Goal: Information Seeking & Learning: Learn about a topic

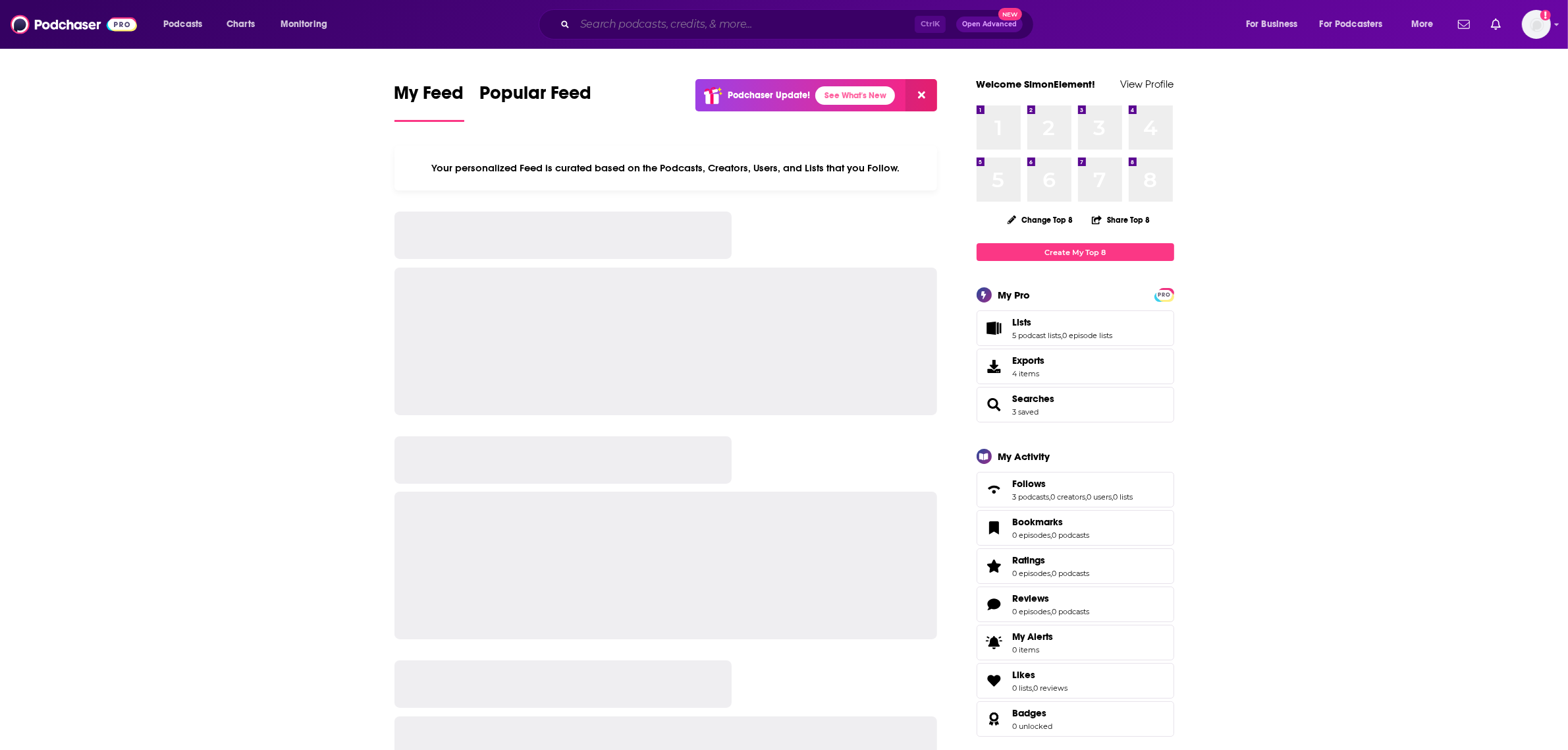
click at [664, 24] on input "Search podcasts, credits, & more..." at bounding box center [745, 25] width 340 height 21
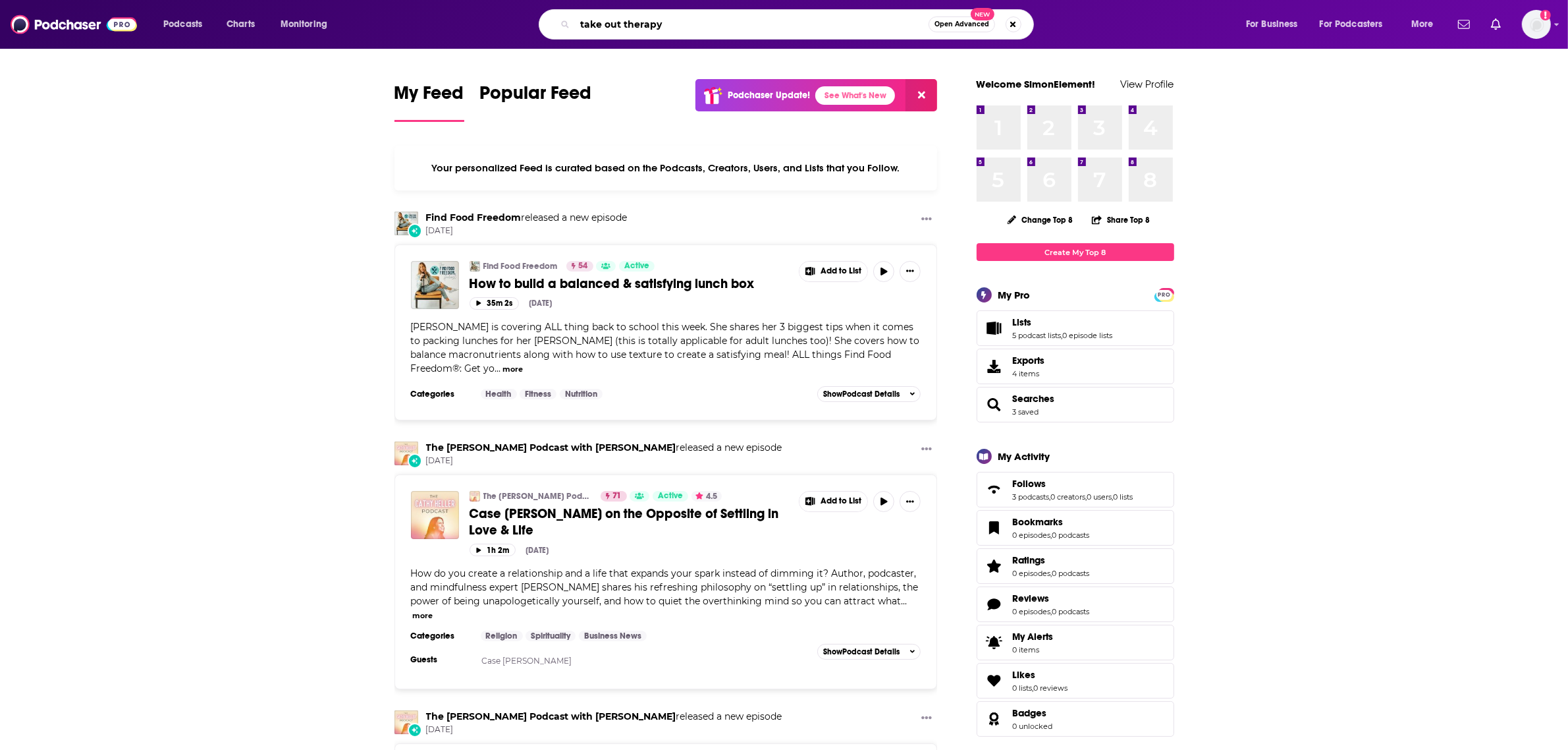
click at [751, 27] on input "take out therapy" at bounding box center [752, 25] width 354 height 21
type input "take out therapy"
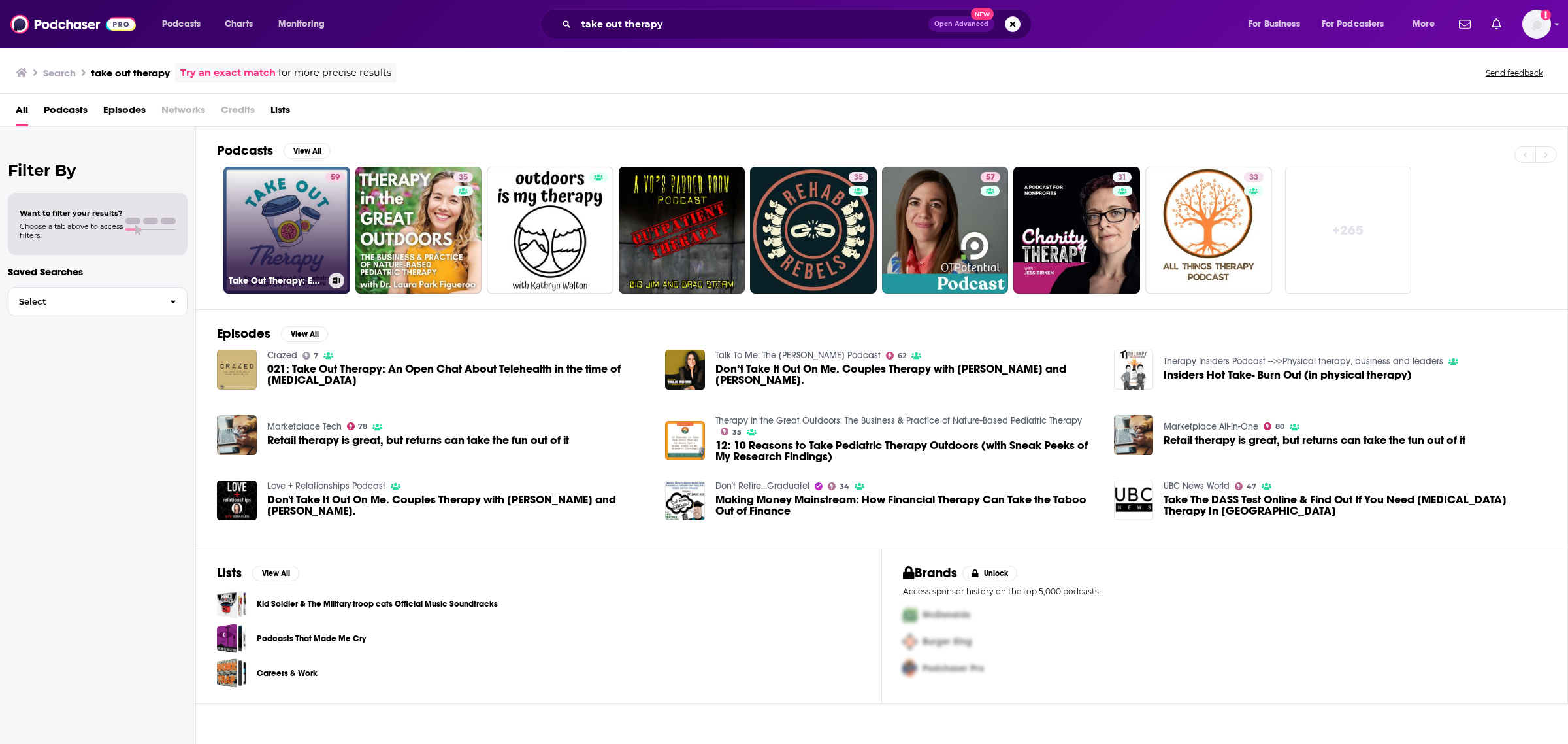
click at [283, 220] on link "59 Take Out Therapy: End Overthinking & Overwhelm for Empathic High Achievers" at bounding box center [287, 230] width 127 height 127
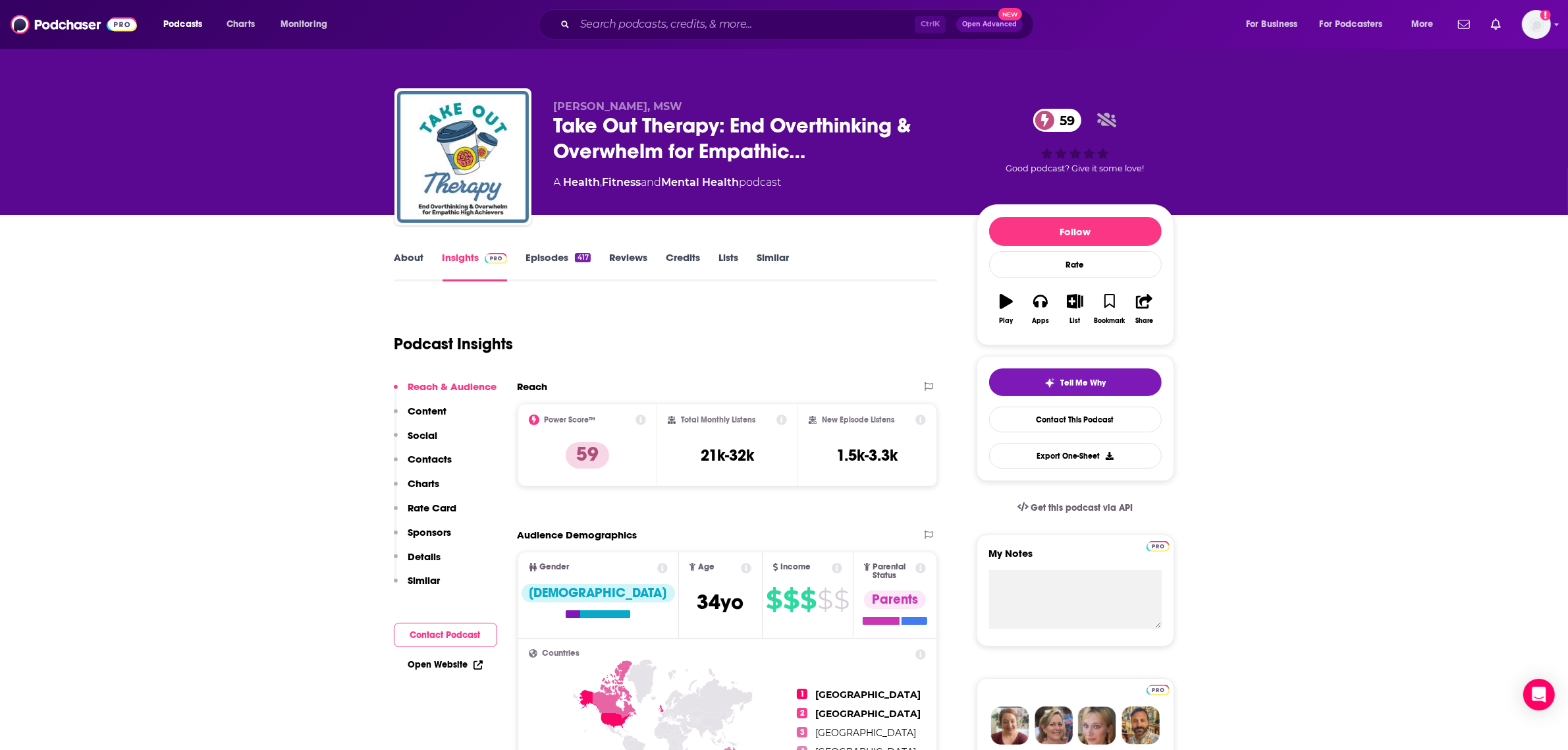
click at [562, 256] on link "Episodes 417" at bounding box center [558, 266] width 65 height 30
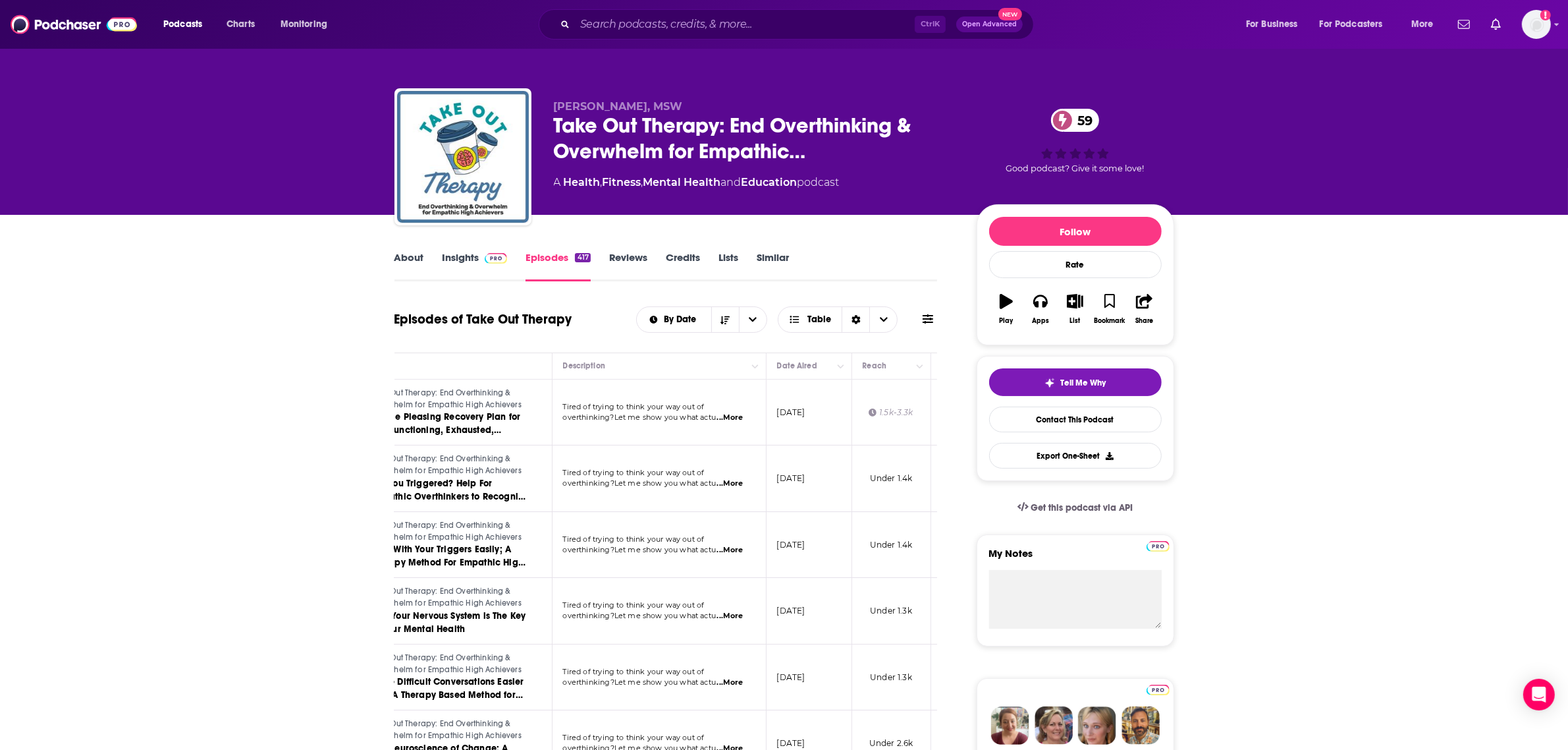
scroll to position [0, 109]
click at [927, 316] on icon at bounding box center [928, 319] width 11 height 9
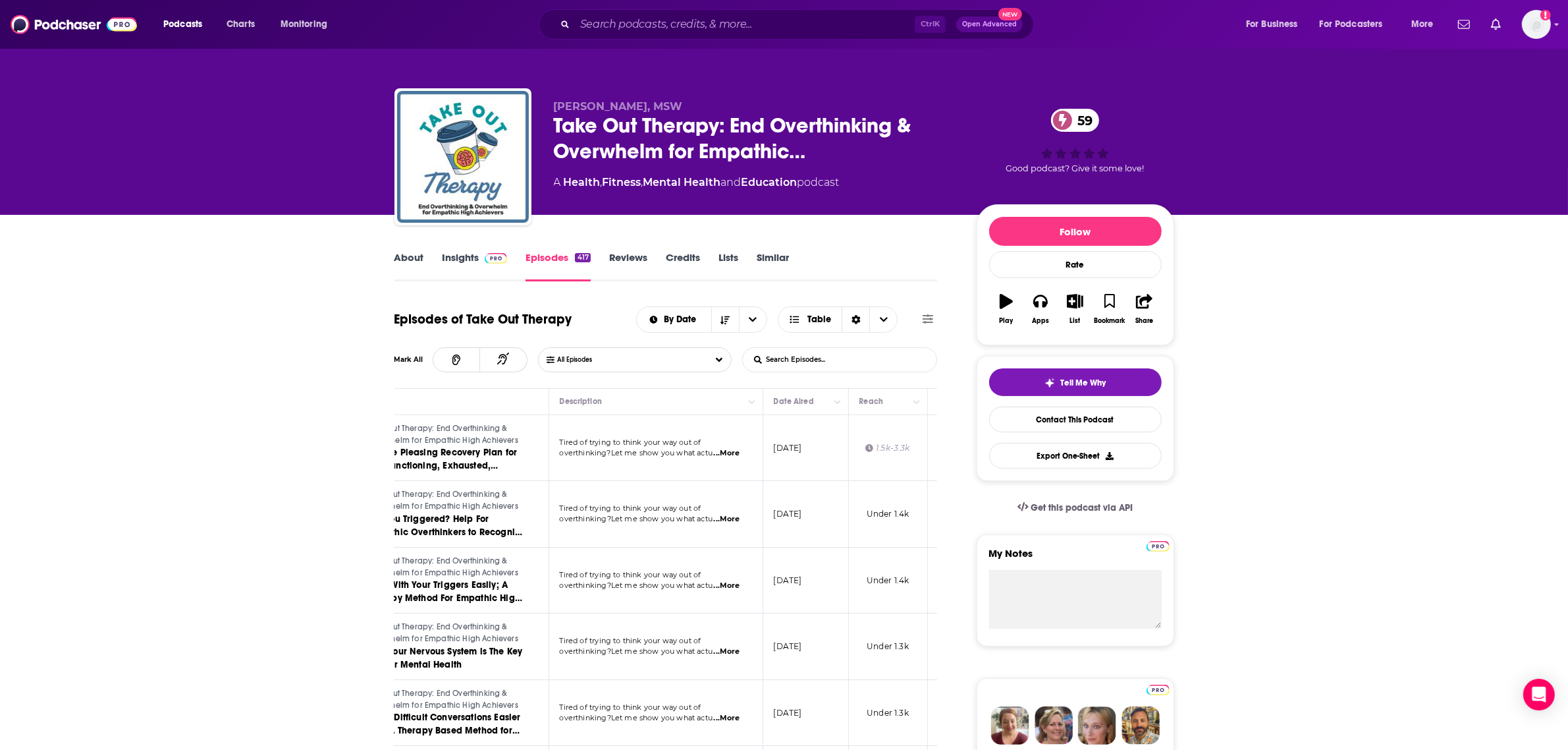
click at [927, 316] on icon at bounding box center [928, 319] width 11 height 9
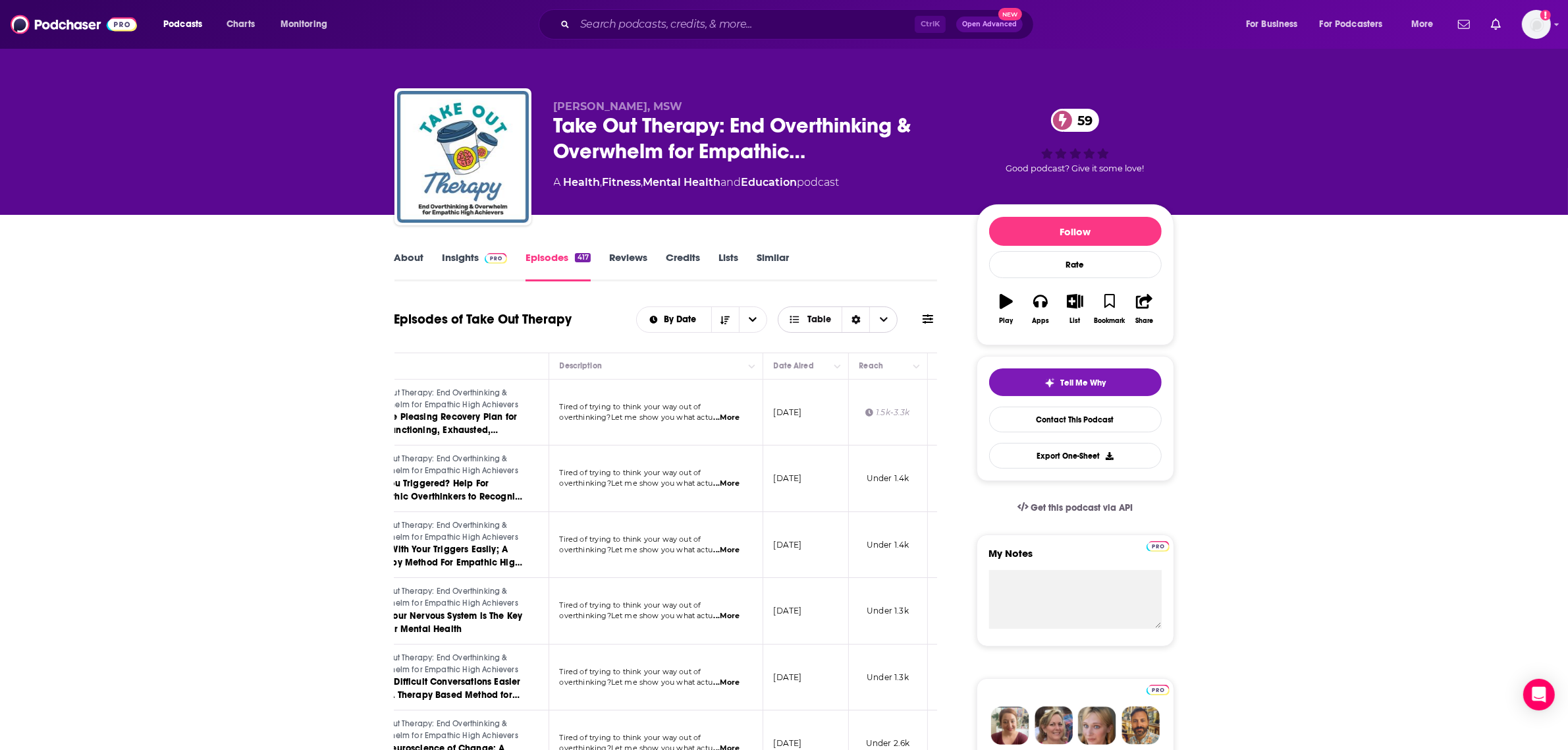
click at [883, 321] on icon "Choose View" at bounding box center [884, 319] width 8 height 5
click at [883, 321] on icon "Choose View" at bounding box center [884, 320] width 8 height 9
click at [861, 316] on div "Sort Direction" at bounding box center [855, 320] width 27 height 25
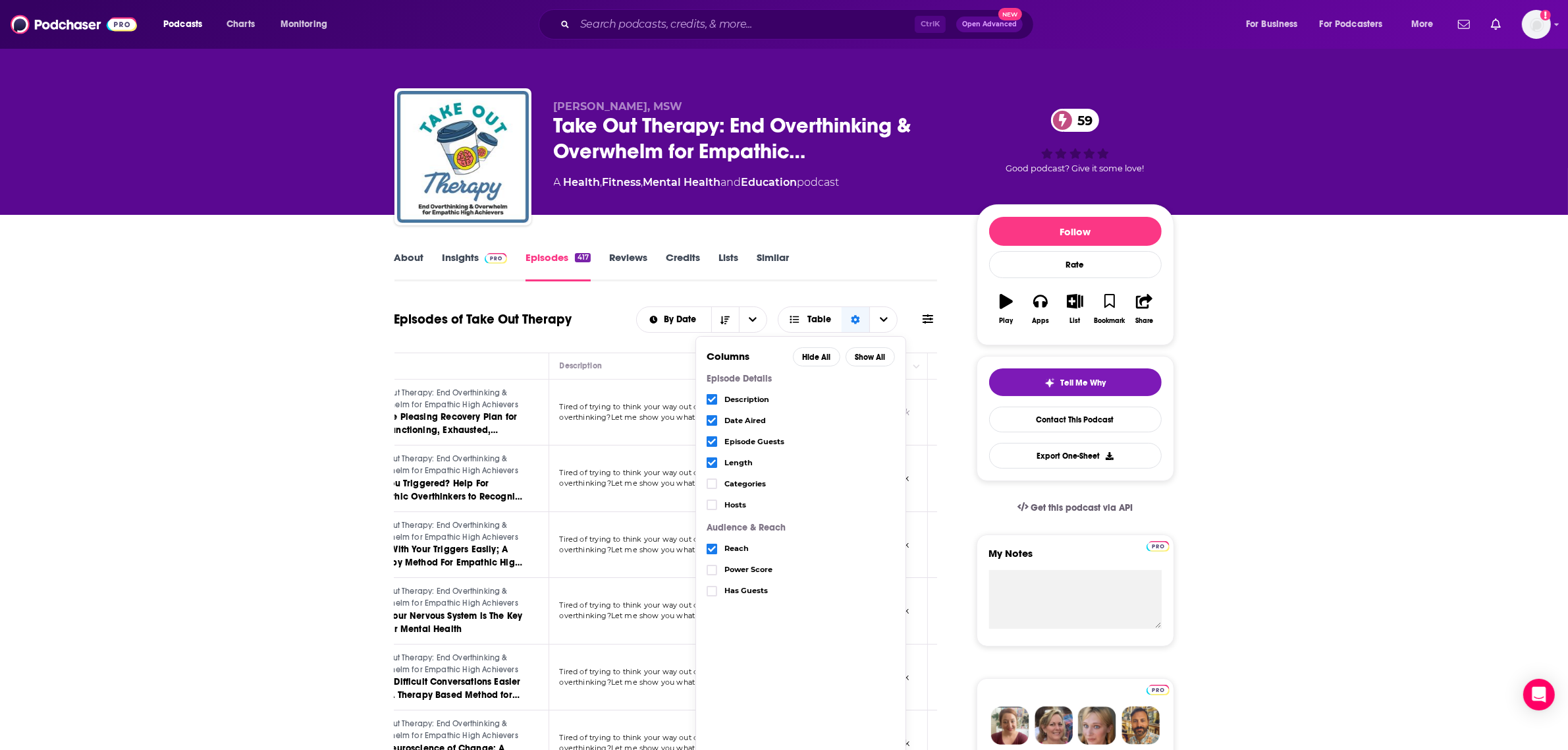
click at [630, 443] on td "Tired of trying to think your way out of overthinking?Let me show you what actu…" at bounding box center [656, 413] width 214 height 67
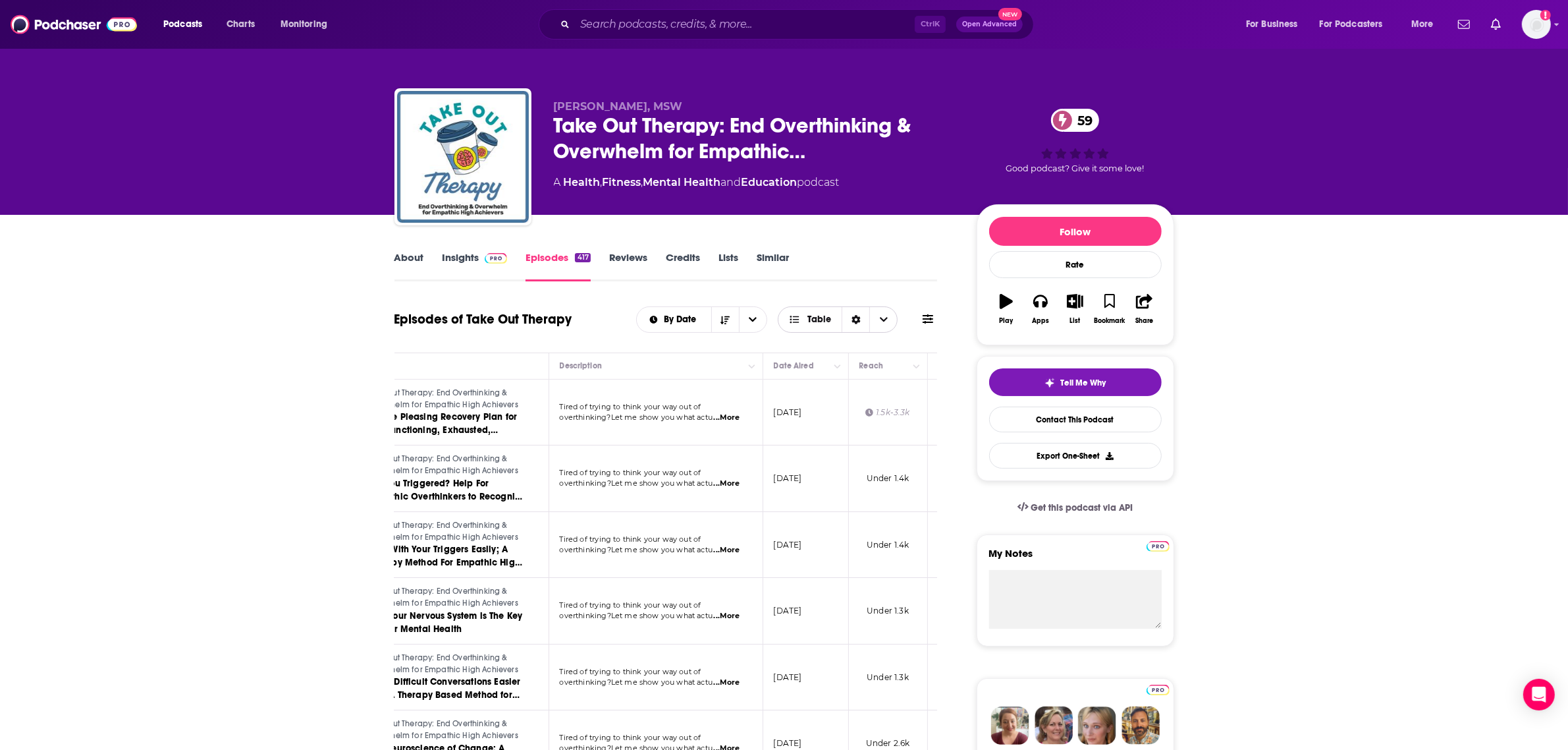
click at [856, 318] on icon "Sort Direction" at bounding box center [856, 320] width 9 height 9
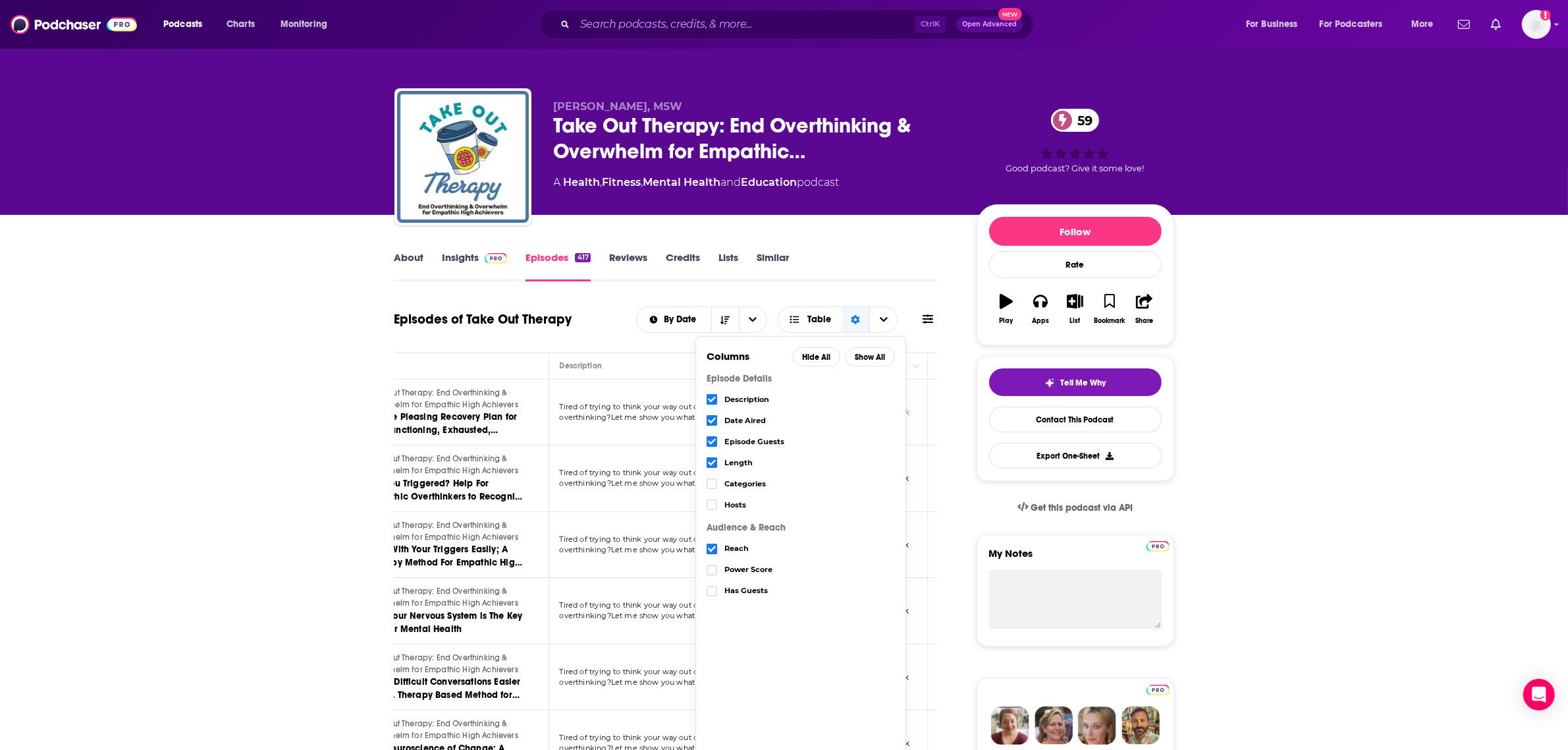
click at [712, 442] on icon "Choose View" at bounding box center [712, 442] width 8 height 6
click at [716, 460] on span "Choose View" at bounding box center [712, 462] width 11 height 11
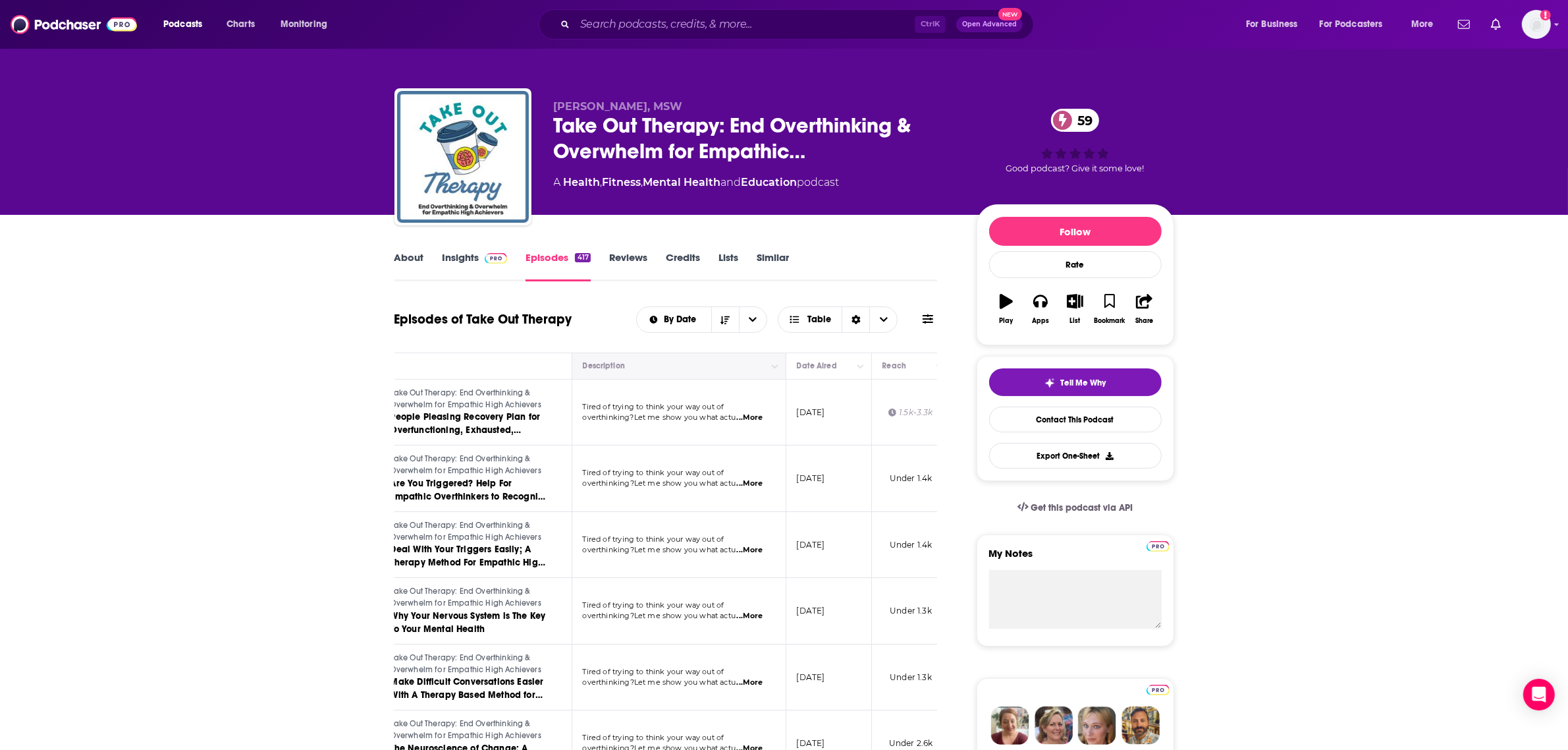
scroll to position [0, 89]
click at [808, 313] on span "Table" at bounding box center [810, 320] width 64 height 22
click at [804, 337] on span "Choose View" at bounding box center [797, 343] width 17 height 16
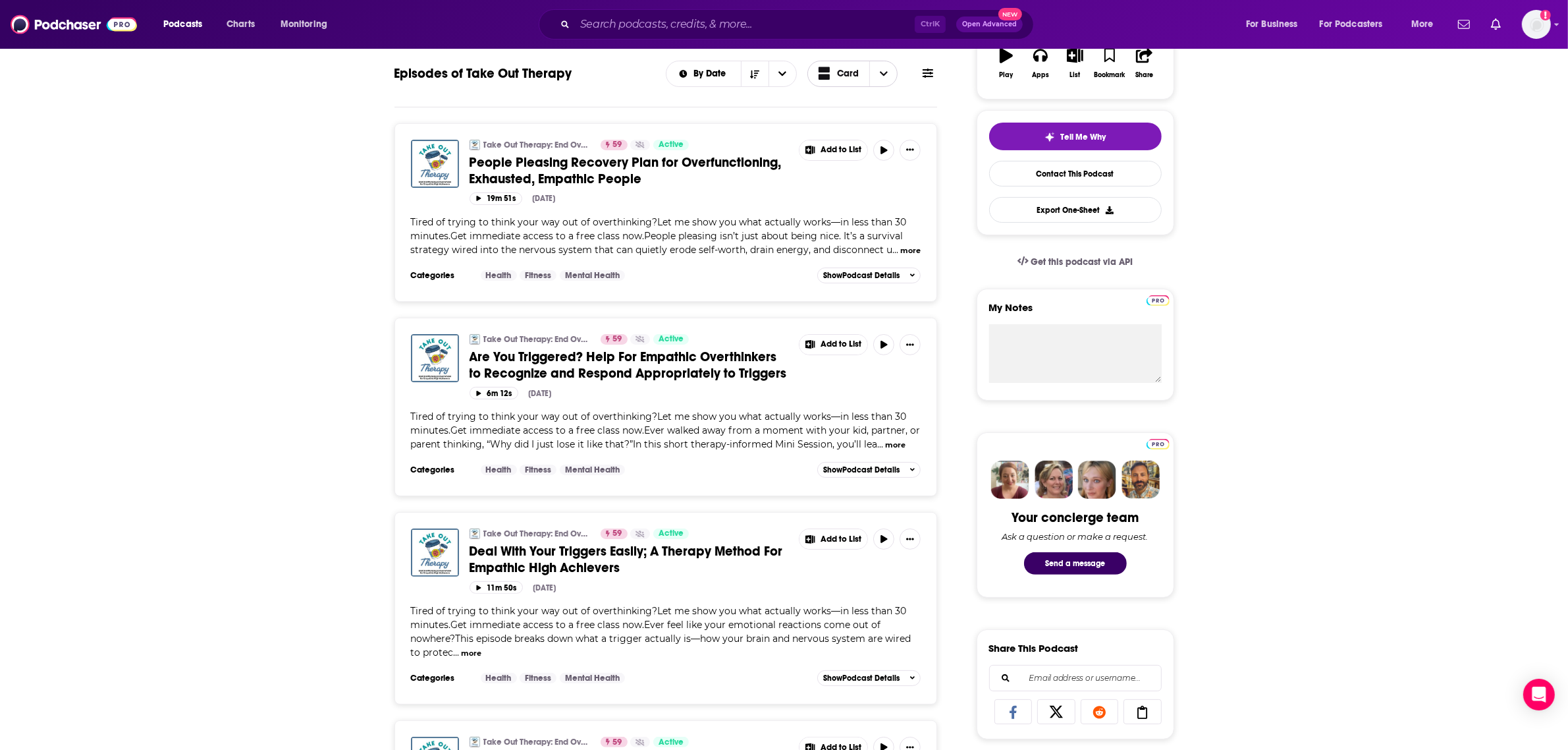
scroll to position [247, 0]
click at [891, 275] on span "Show Podcast Details" at bounding box center [861, 274] width 77 height 9
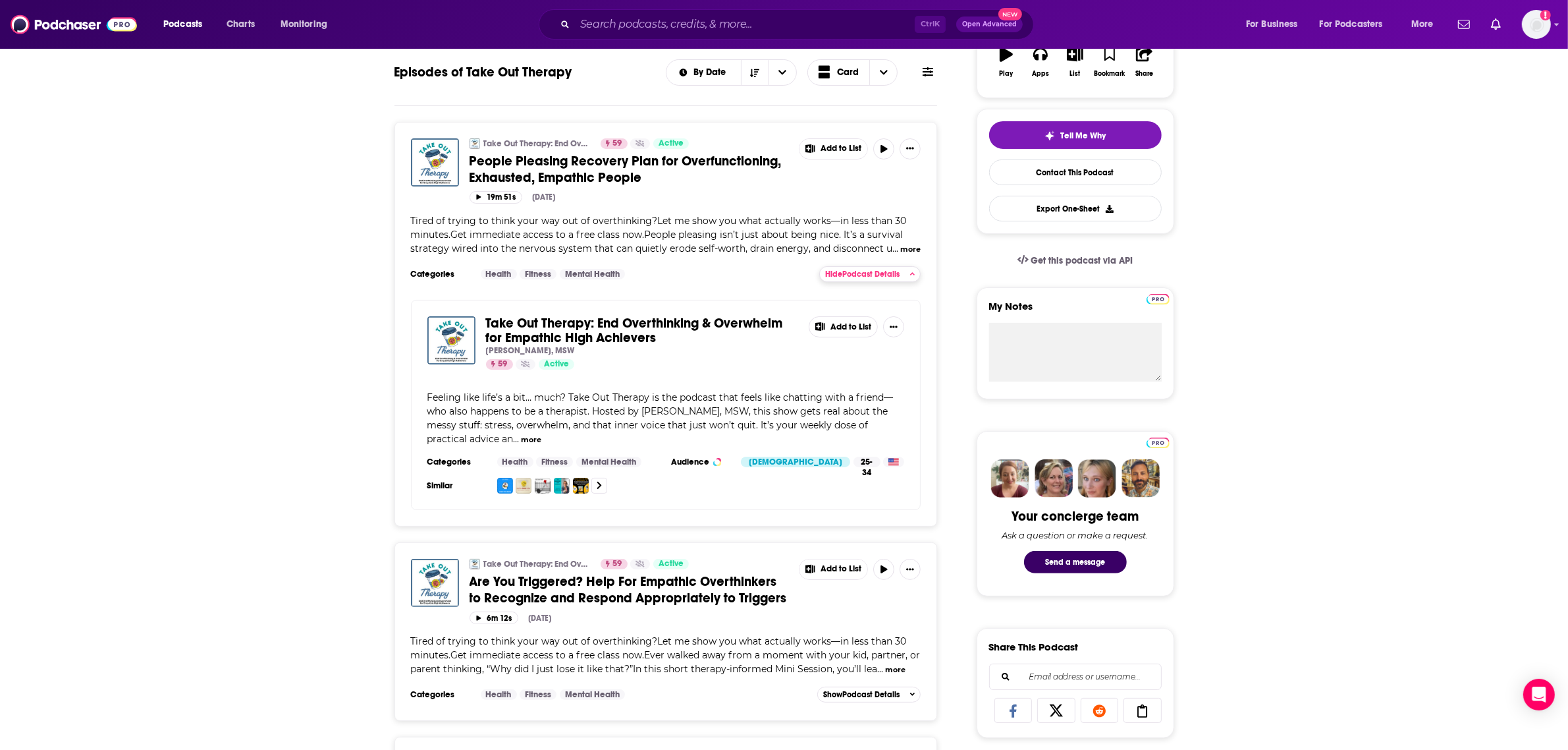
click at [889, 275] on span "Hide Podcast Details" at bounding box center [863, 274] width 74 height 9
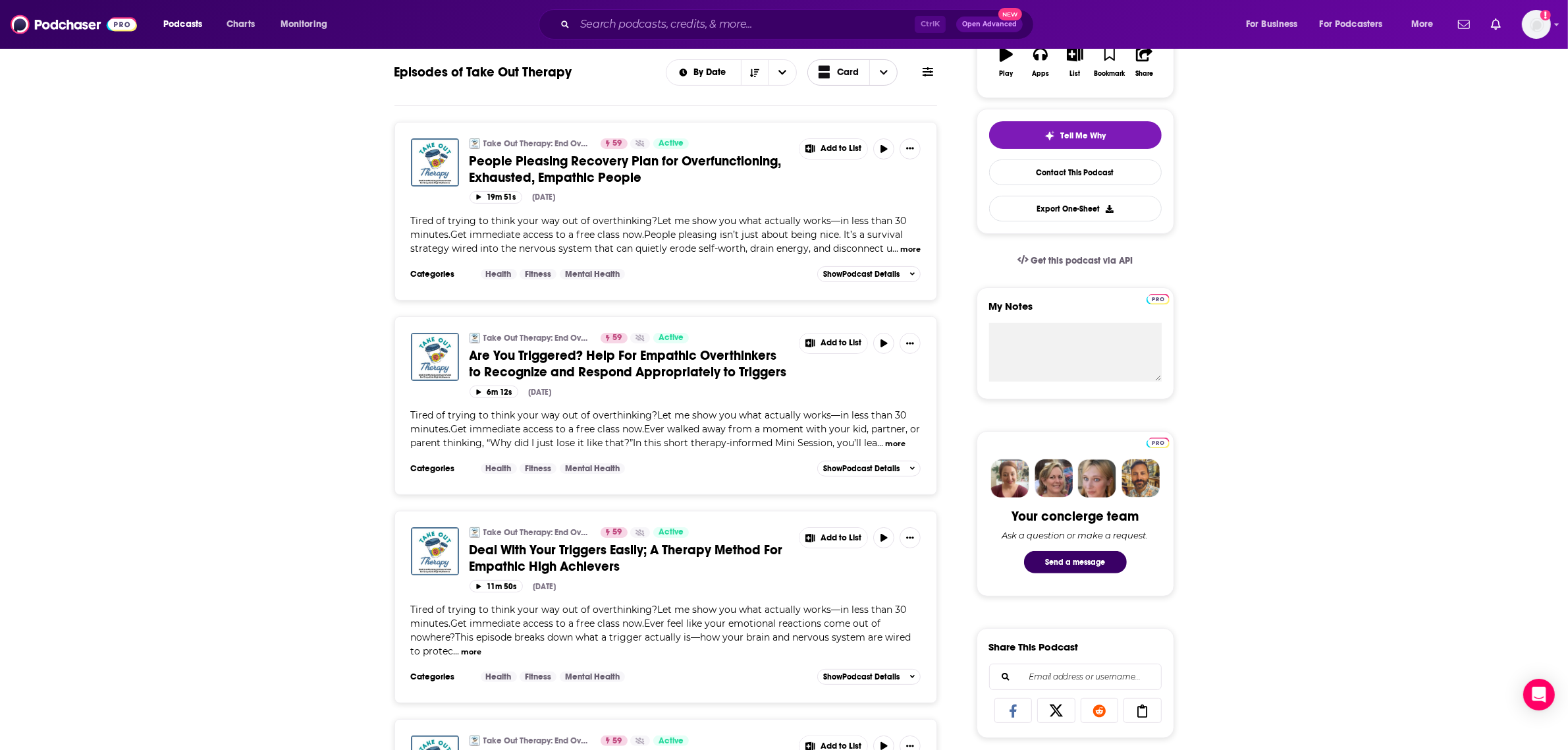
click at [844, 70] on span "Card" at bounding box center [848, 72] width 22 height 9
click at [843, 119] on span "Table" at bounding box center [861, 119] width 53 height 7
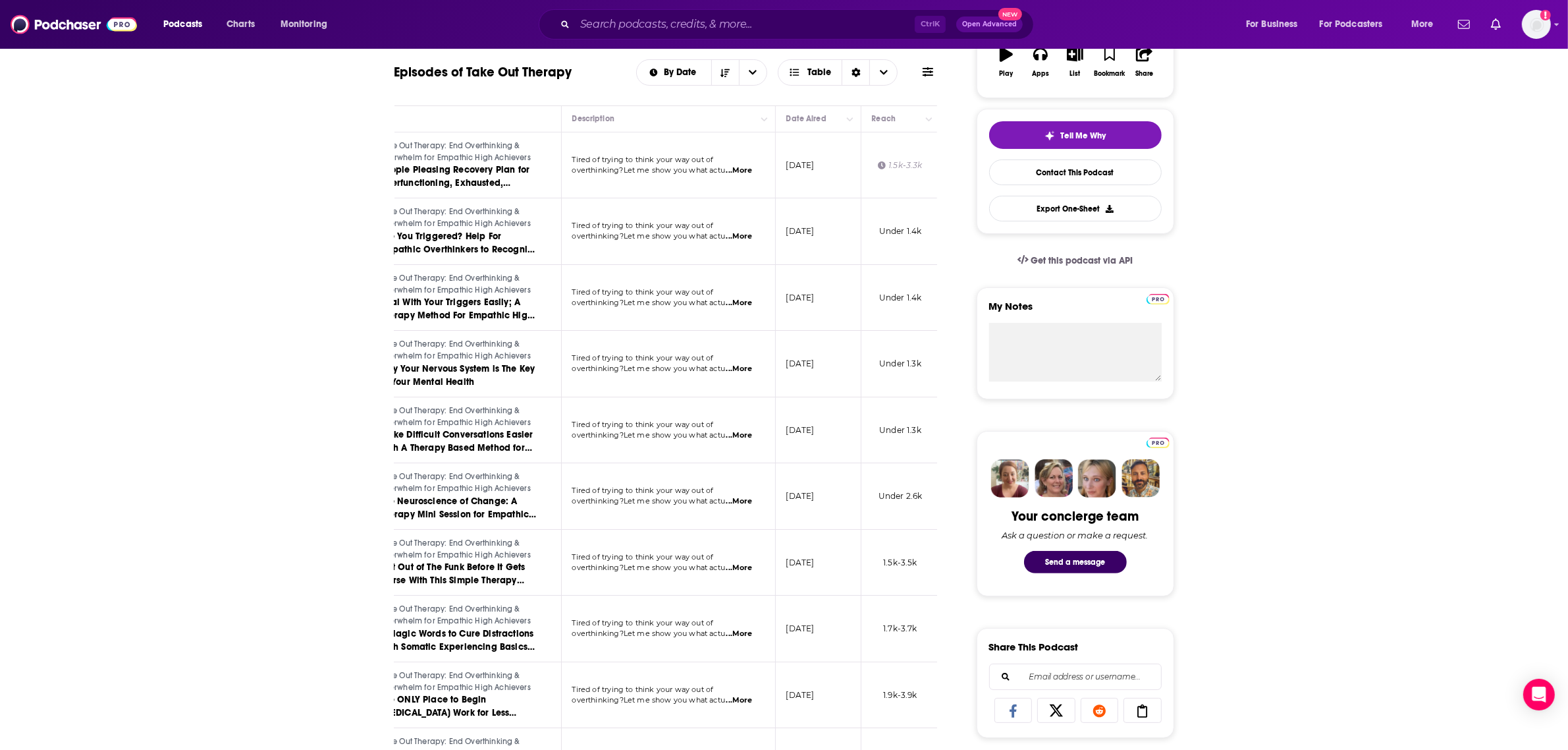
scroll to position [0, 110]
